Goal: Navigation & Orientation: Find specific page/section

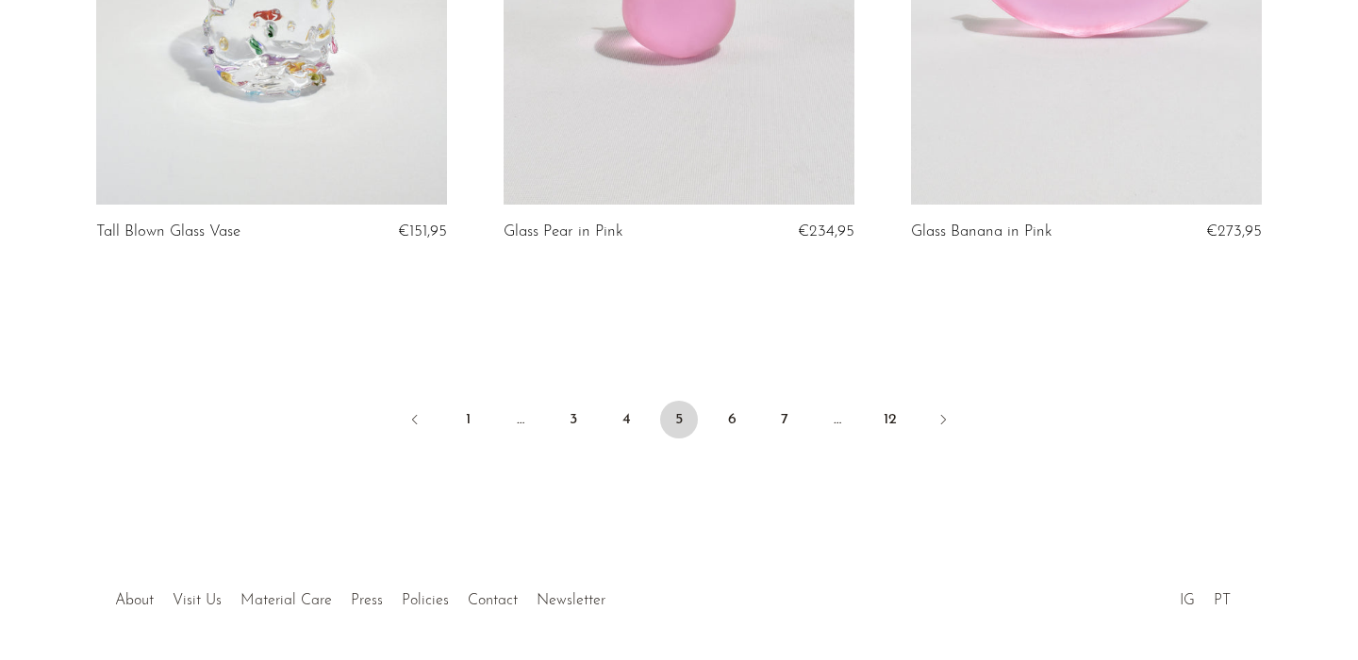
scroll to position [6861, 0]
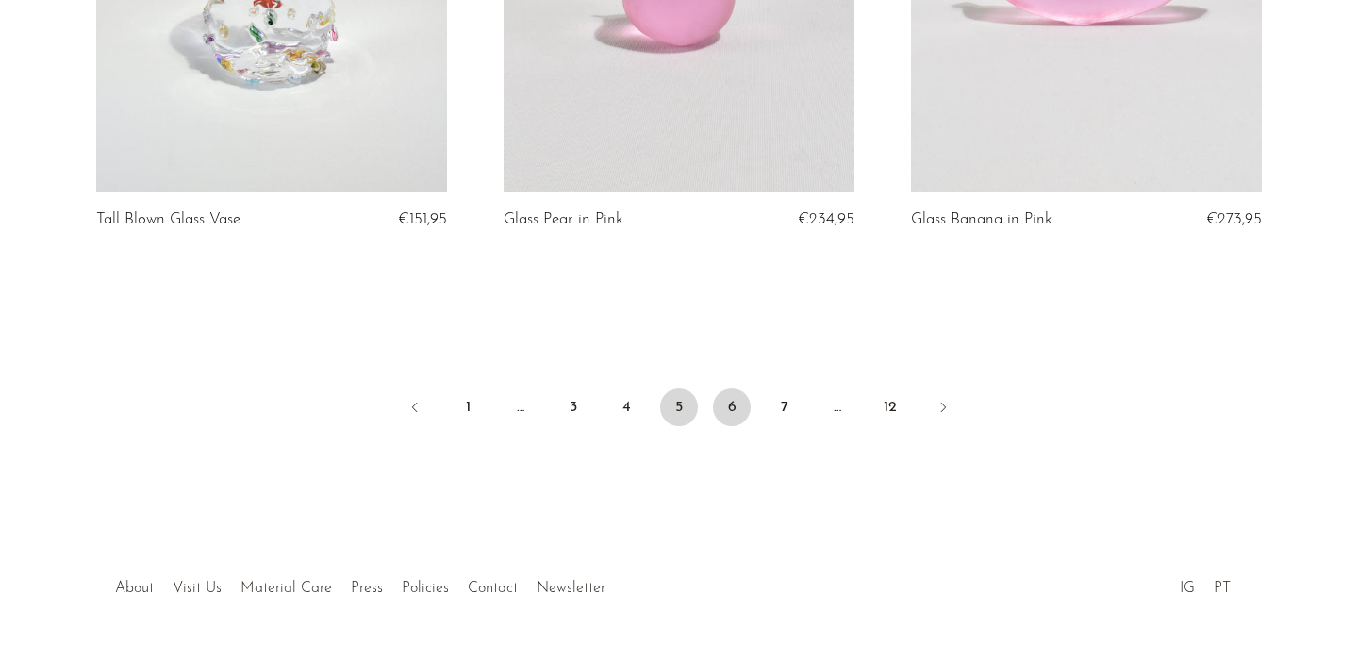
click at [726, 406] on link "6" at bounding box center [732, 408] width 38 height 38
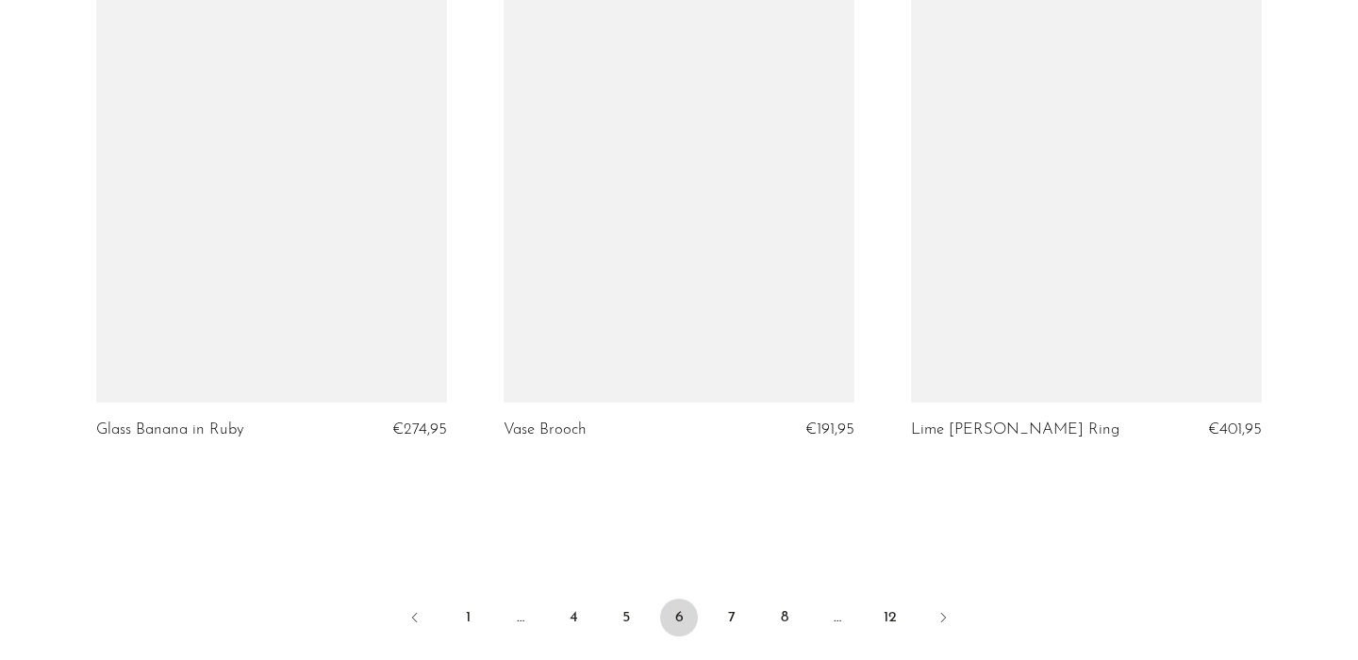
scroll to position [6579, 0]
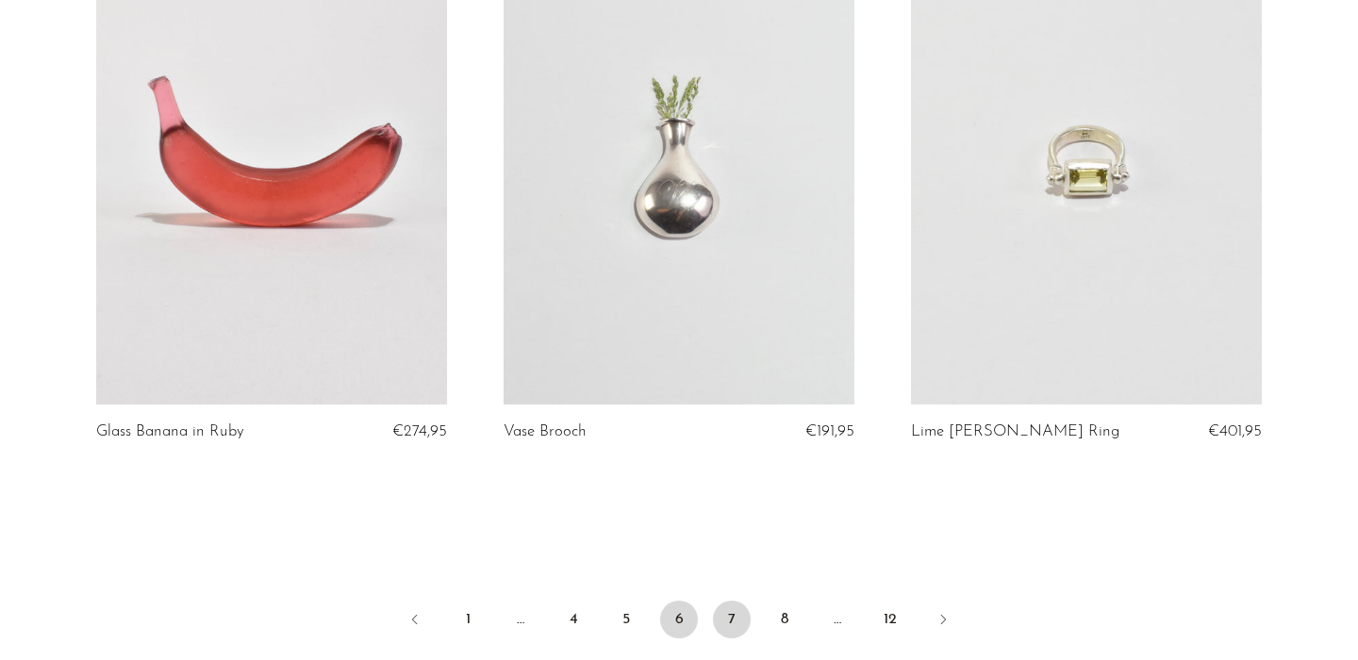
click at [738, 623] on link "7" at bounding box center [732, 620] width 38 height 38
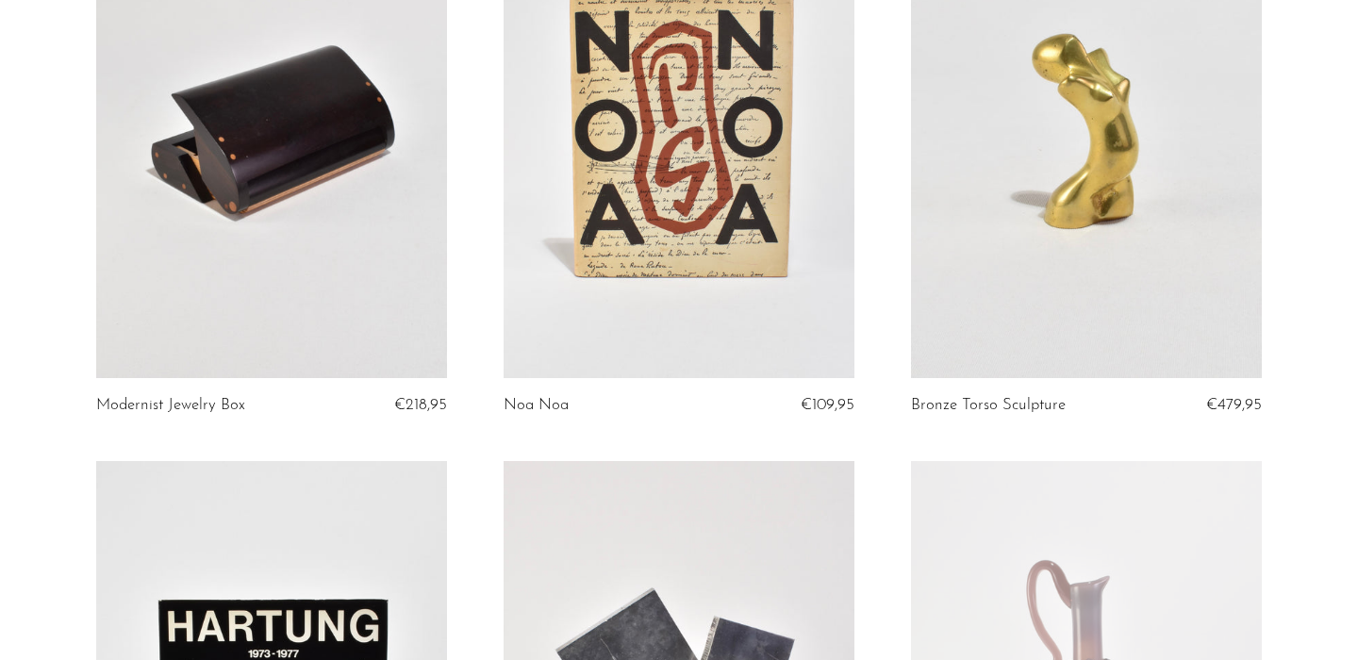
scroll to position [3154, 0]
